Goal: Transaction & Acquisition: Purchase product/service

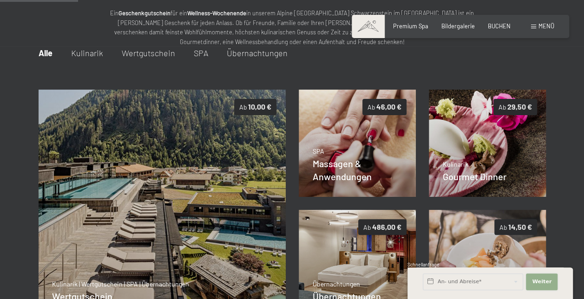
click at [544, 281] on span "Weiter" at bounding box center [542, 281] width 20 height 7
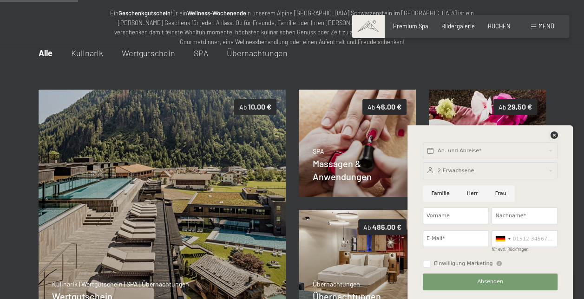
drag, startPoint x: 555, startPoint y: 133, endPoint x: 551, endPoint y: 139, distance: 7.3
click at [555, 134] on icon at bounding box center [553, 135] width 7 height 7
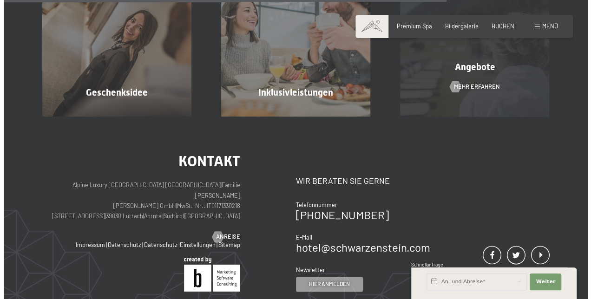
scroll to position [504, 0]
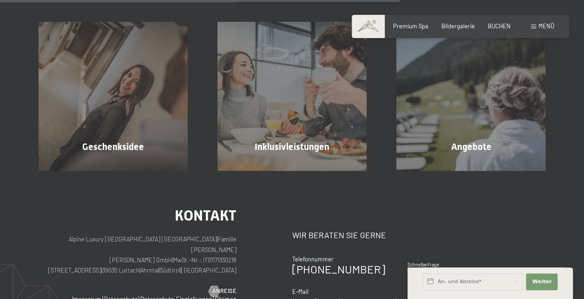
click at [542, 29] on span "Menü" at bounding box center [547, 25] width 16 height 7
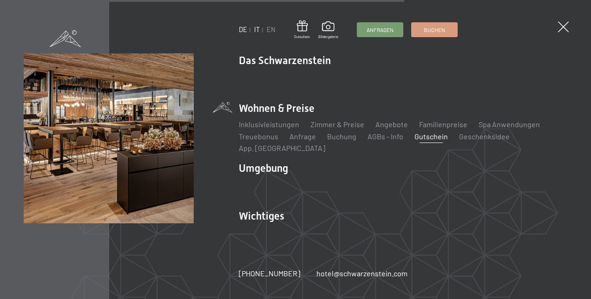
click at [257, 30] on link "IT" at bounding box center [257, 30] width 6 height 8
click at [258, 33] on link "IT" at bounding box center [257, 30] width 6 height 8
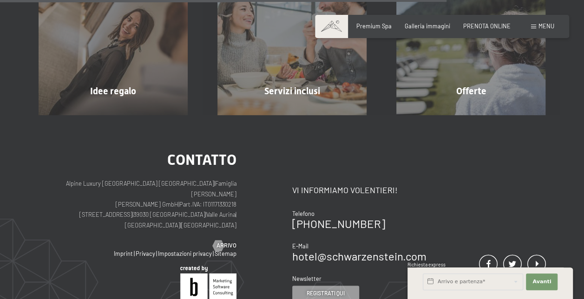
scroll to position [563, 0]
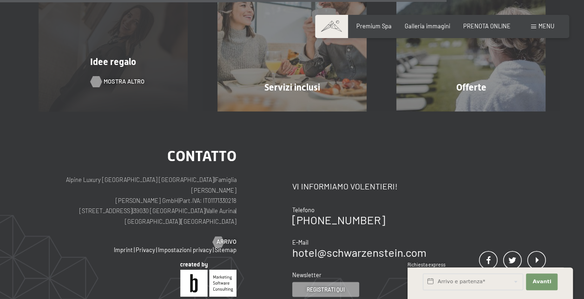
click at [95, 82] on div at bounding box center [96, 81] width 7 height 11
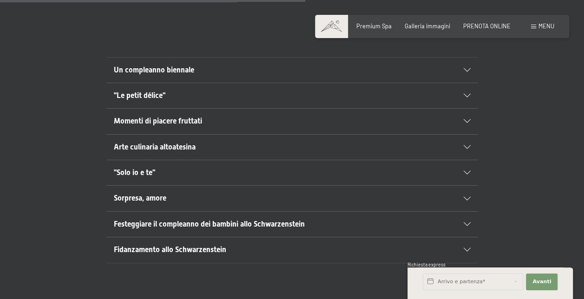
scroll to position [558, 0]
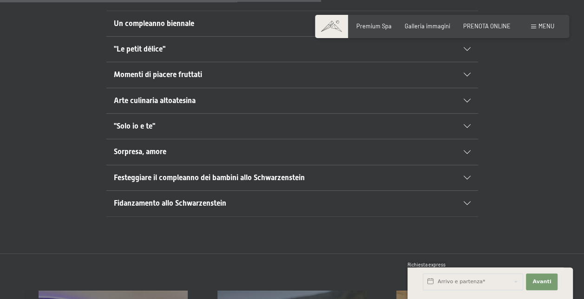
click at [469, 125] on section ""Solo io e te" Un‘esperienza speciale e indimenticabile Il nostro pacchetto “So…" at bounding box center [292, 126] width 372 height 26
click at [469, 125] on icon at bounding box center [467, 127] width 7 height 4
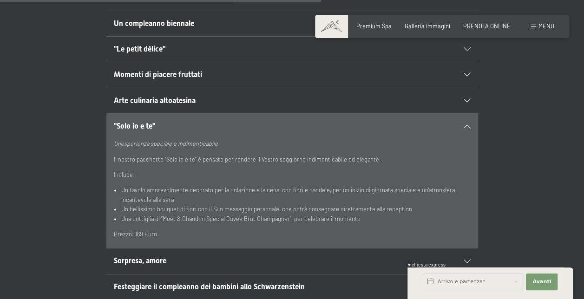
click at [462, 127] on div ""Solo io e te"" at bounding box center [292, 126] width 357 height 25
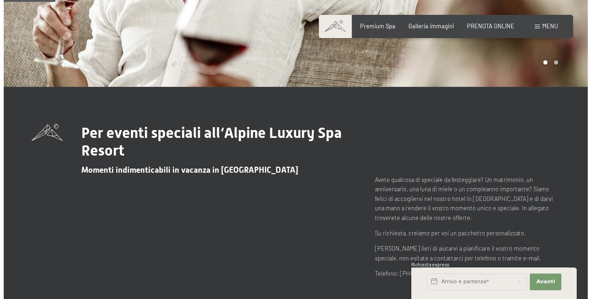
scroll to position [93, 0]
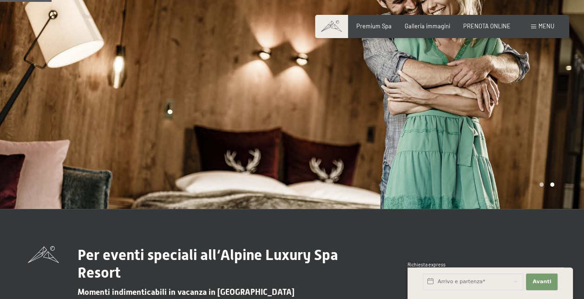
click at [544, 25] on span "Menu" at bounding box center [547, 25] width 16 height 7
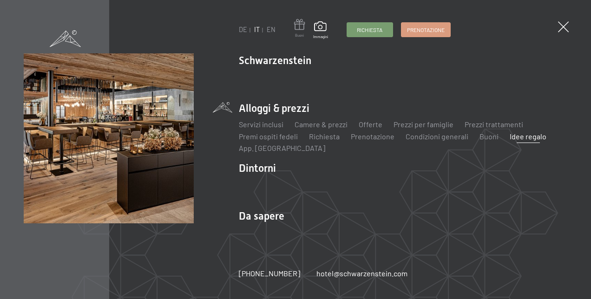
click at [299, 26] on span at bounding box center [299, 26] width 11 height 14
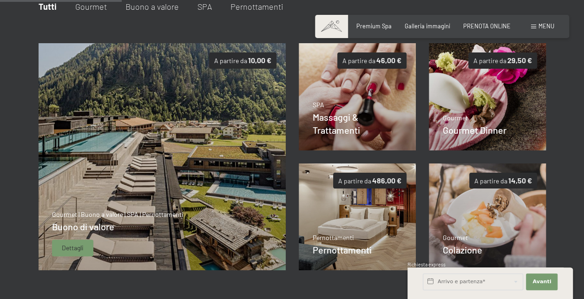
click at [74, 246] on span "Dettagli" at bounding box center [73, 248] width 22 height 9
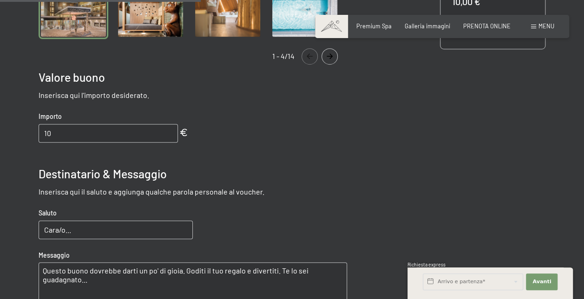
scroll to position [331, 0]
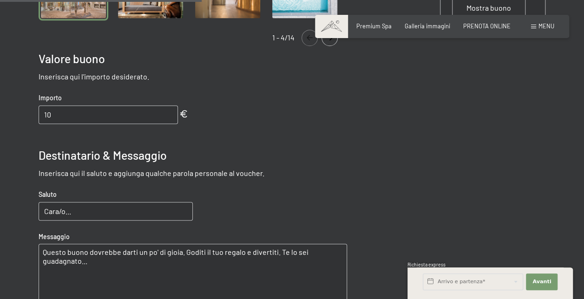
click at [148, 103] on div "Importo 10" at bounding box center [116, 108] width 154 height 31
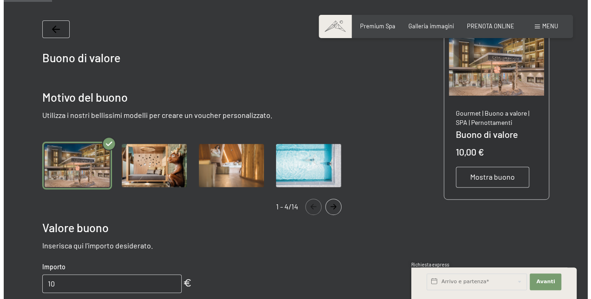
scroll to position [164, 0]
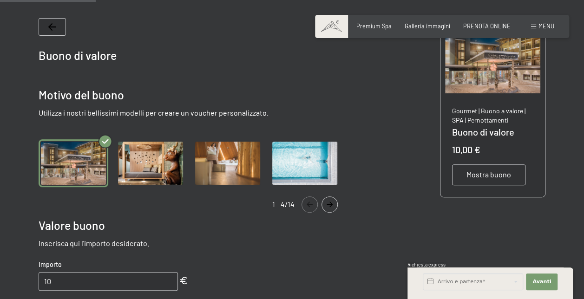
click at [480, 179] on span "Mostra buono" at bounding box center [489, 175] width 45 height 10
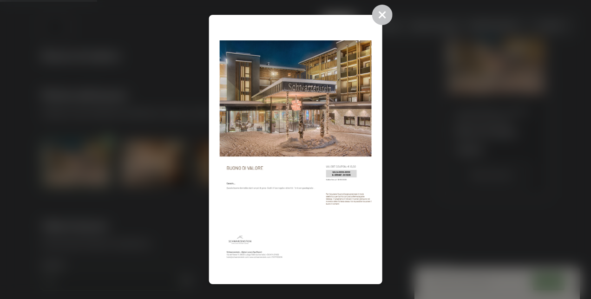
click at [310, 199] on img at bounding box center [295, 150] width 152 height 249
click at [381, 9] on icon at bounding box center [382, 15] width 20 height 20
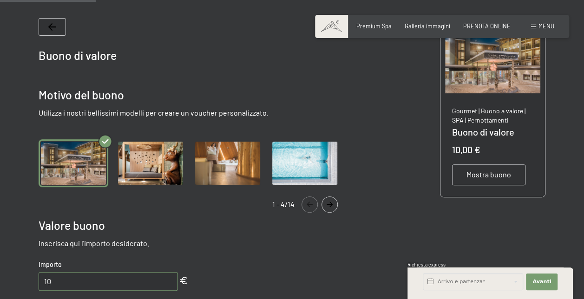
click at [535, 26] on span at bounding box center [533, 27] width 5 height 4
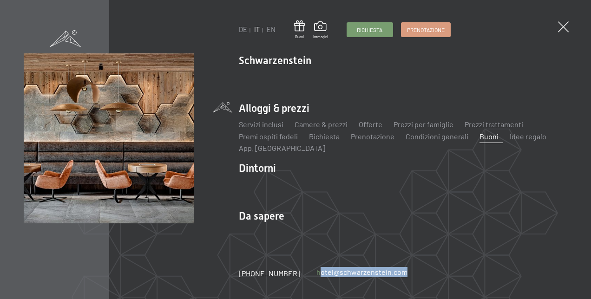
drag, startPoint x: 411, startPoint y: 275, endPoint x: 307, endPoint y: 276, distance: 104.1
click at [307, 276] on div "+39 0474 674100 hotel@ no-spam. schwarzenstein. no-spam. com" at bounding box center [331, 274] width 185 height 10
copy link "hotel@ no-spam. schwarzenstein. no-spam. com"
